Goal: Find specific page/section: Find specific page/section

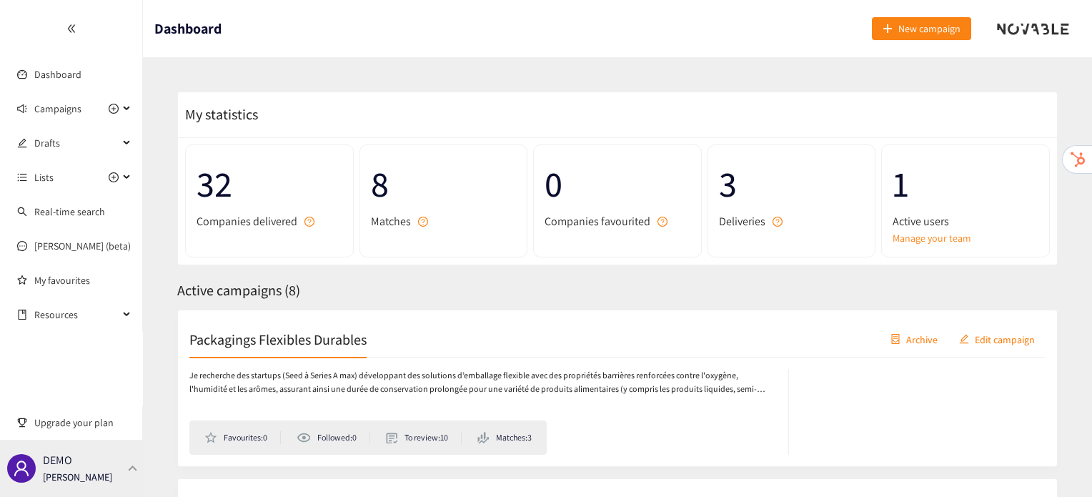
click at [117, 468] on div "DEMO [PERSON_NAME]" at bounding box center [71, 467] width 143 height 57
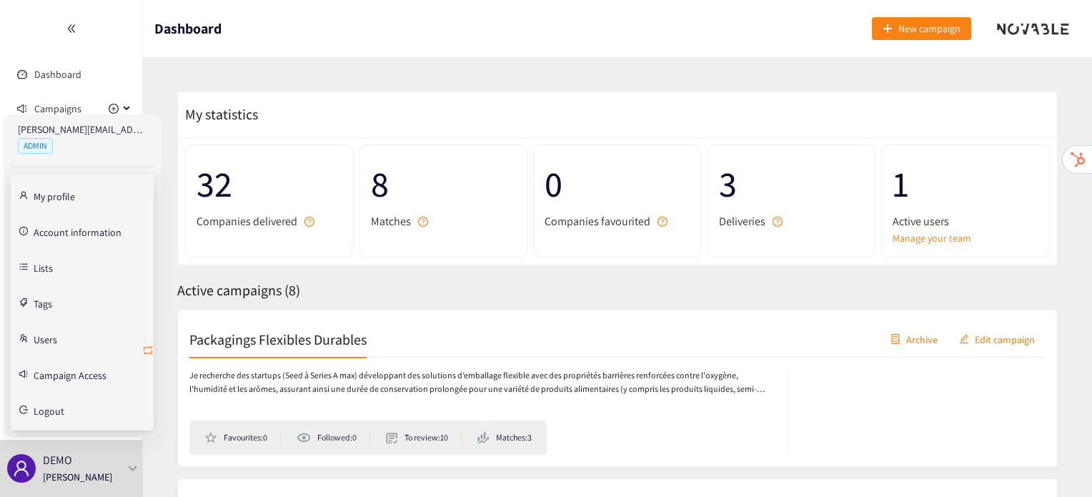
click at [152, 351] on icon "retweet" at bounding box center [147, 349] width 11 height 11
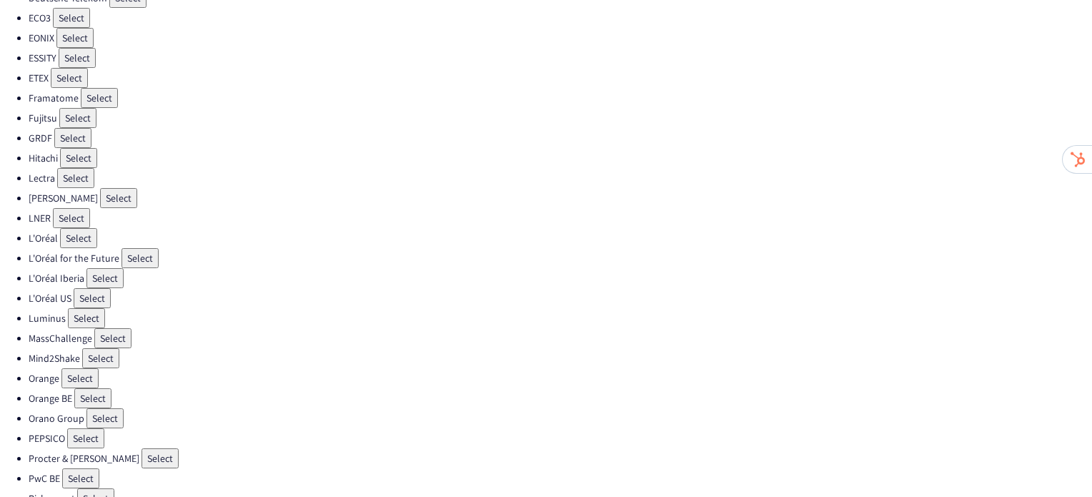
scroll to position [323, 0]
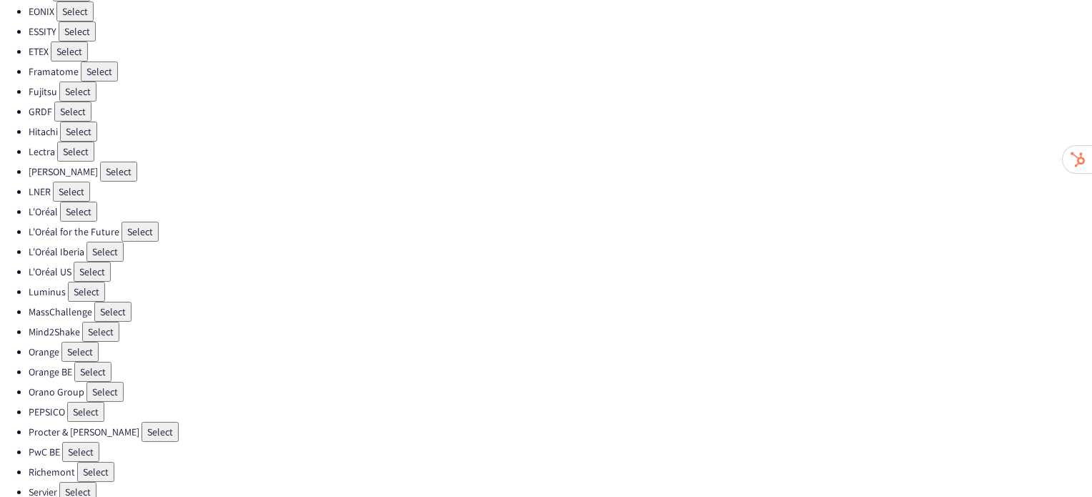
click at [69, 182] on button "Select" at bounding box center [71, 191] width 37 height 20
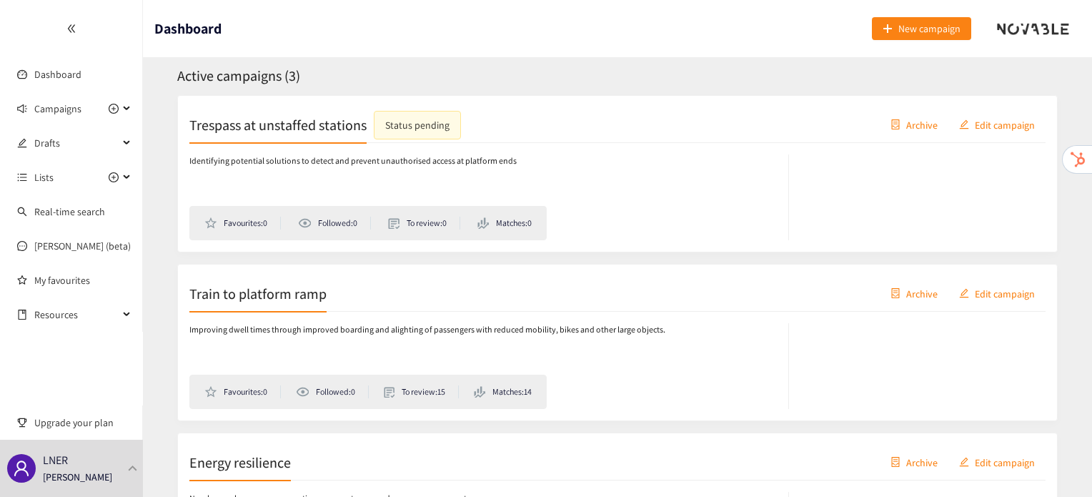
scroll to position [216, 0]
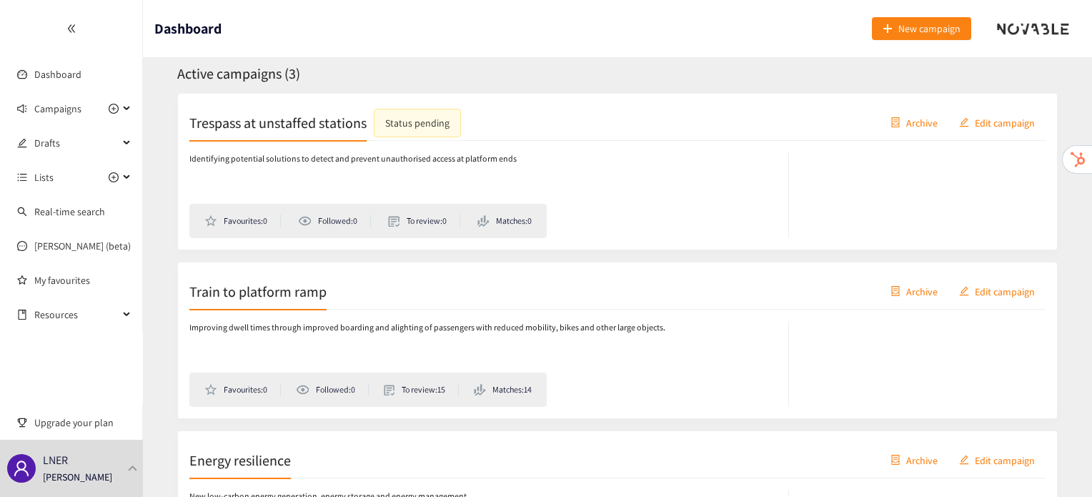
click at [283, 296] on h2 "Train to platform ramp" at bounding box center [257, 291] width 137 height 20
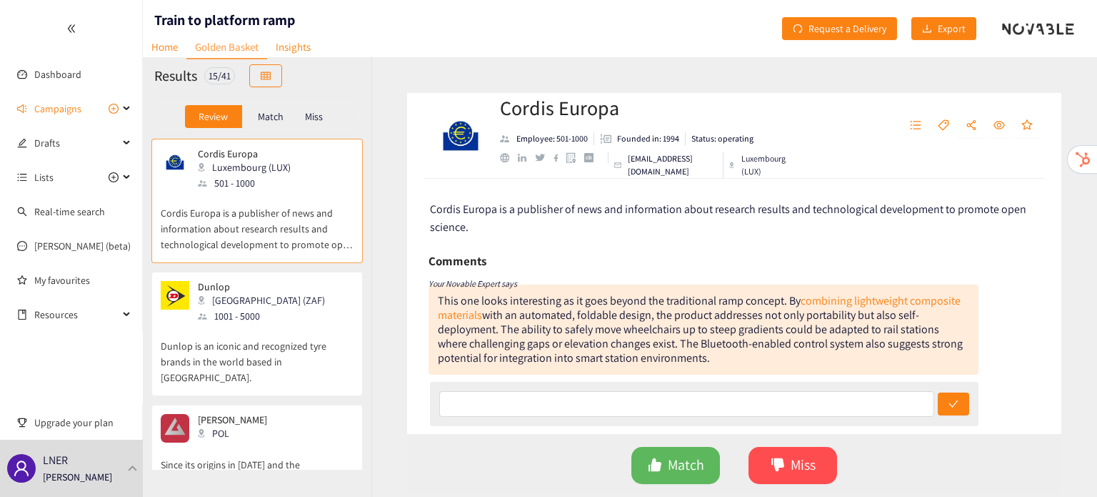
click at [283, 296] on div "Dunlop Durban (ZAF) 1001 - 5000" at bounding box center [257, 302] width 193 height 43
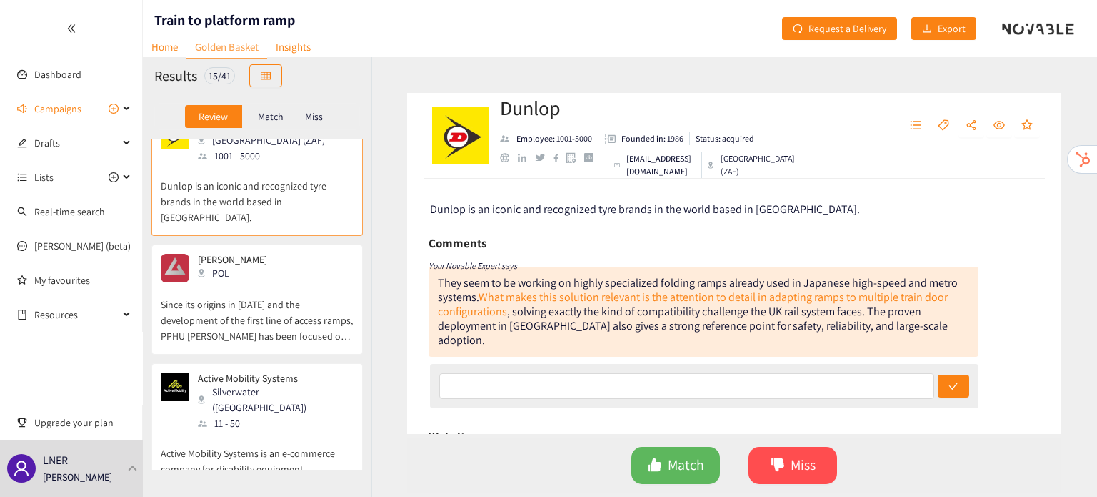
scroll to position [182, 0]
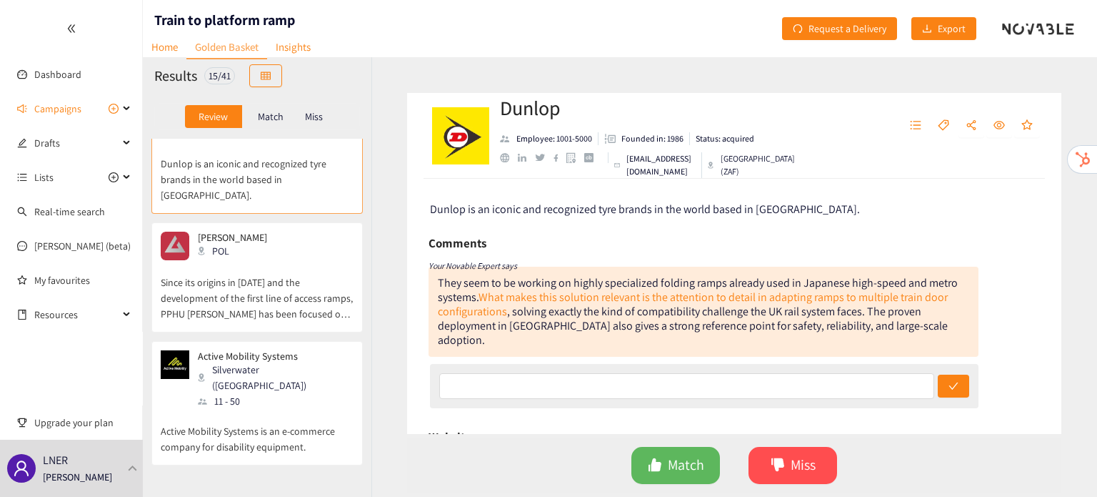
click at [283, 296] on p "Since its origins in [DATE] and the development of the first line of access ram…" at bounding box center [257, 290] width 193 height 61
